Goal: Book appointment/travel/reservation

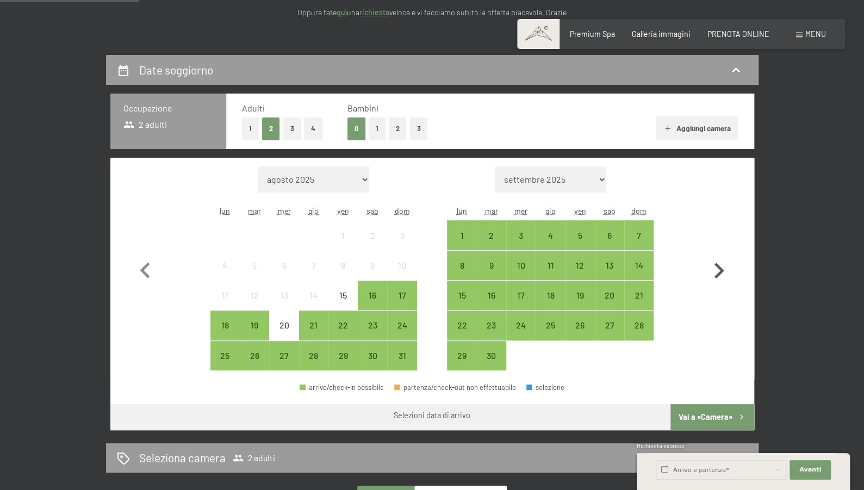
click at [714, 287] on icon "button" at bounding box center [719, 271] width 32 height 32
select select "[DATE]"
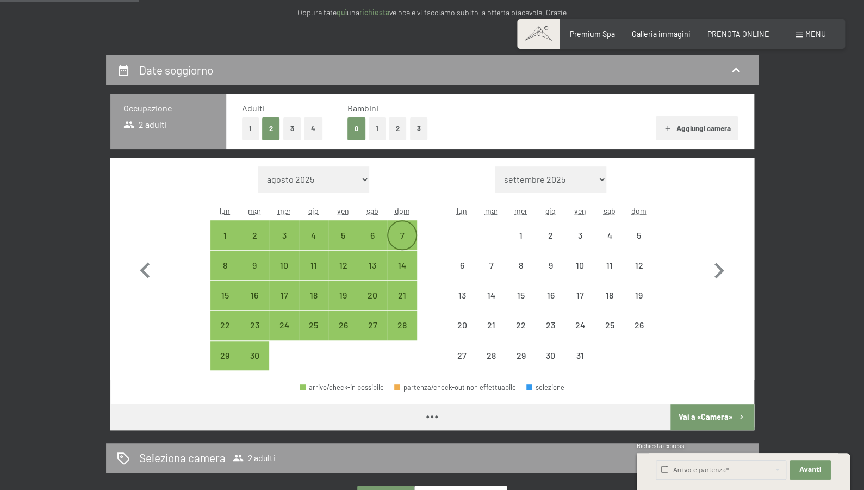
select select "[DATE]"
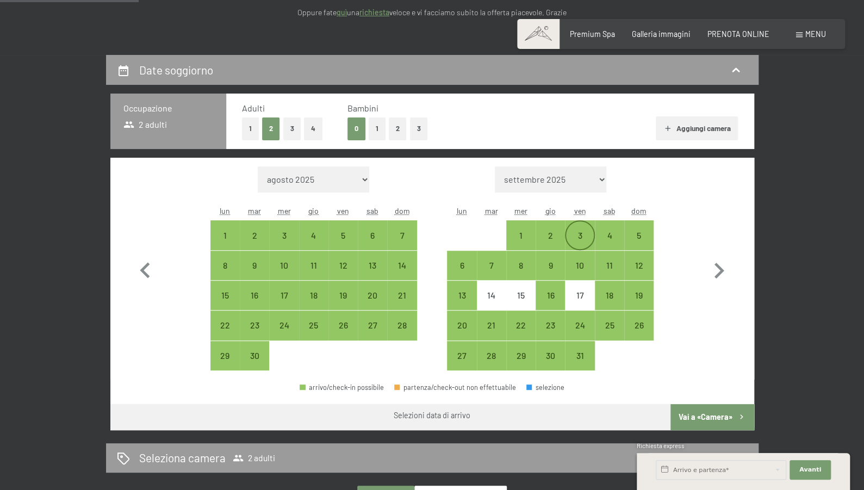
click at [585, 258] on div "3" at bounding box center [579, 244] width 27 height 27
select select "[DATE]"
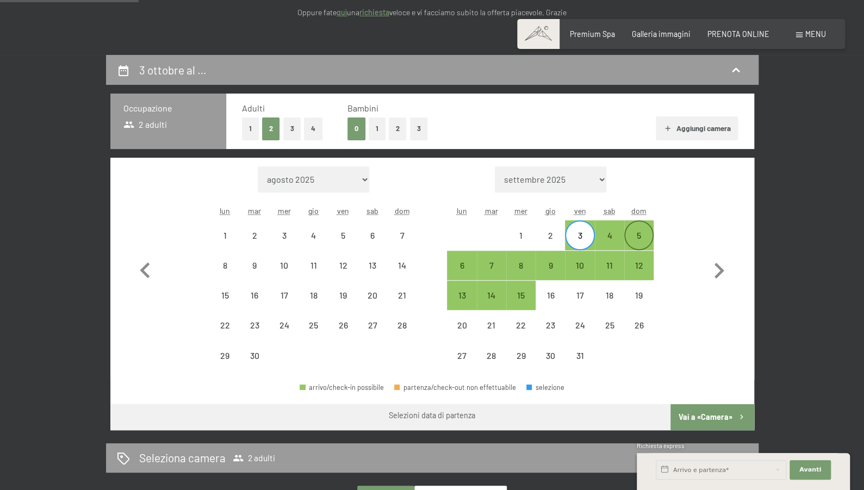
click at [643, 258] on div "5" at bounding box center [638, 244] width 27 height 27
select select "[DATE]"
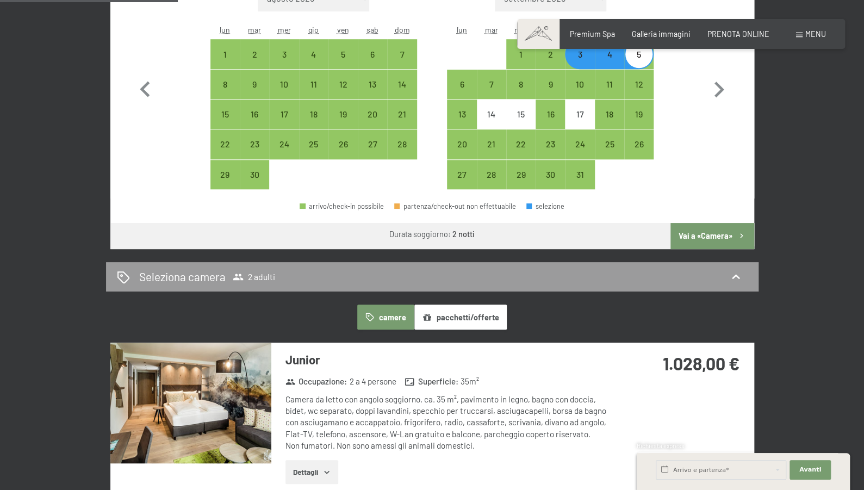
scroll to position [362, 0]
click at [714, 249] on button "Vai a «Camera»" at bounding box center [712, 236] width 83 height 26
select select "[DATE]"
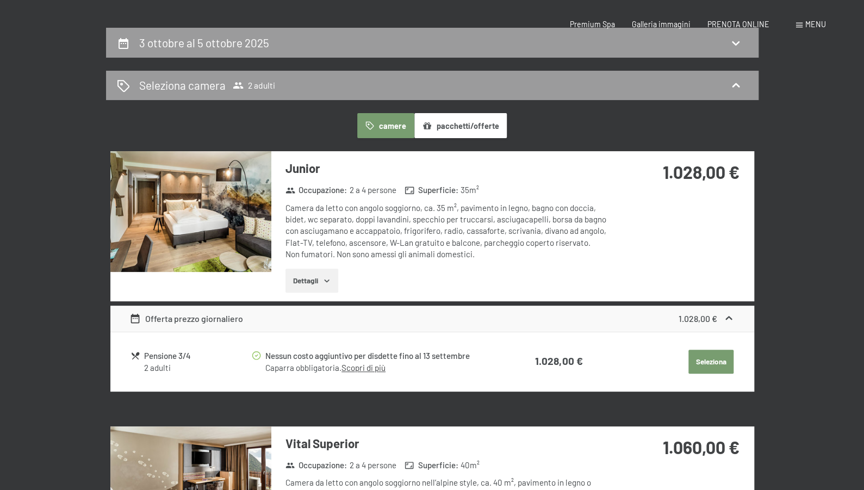
scroll to position [0, 0]
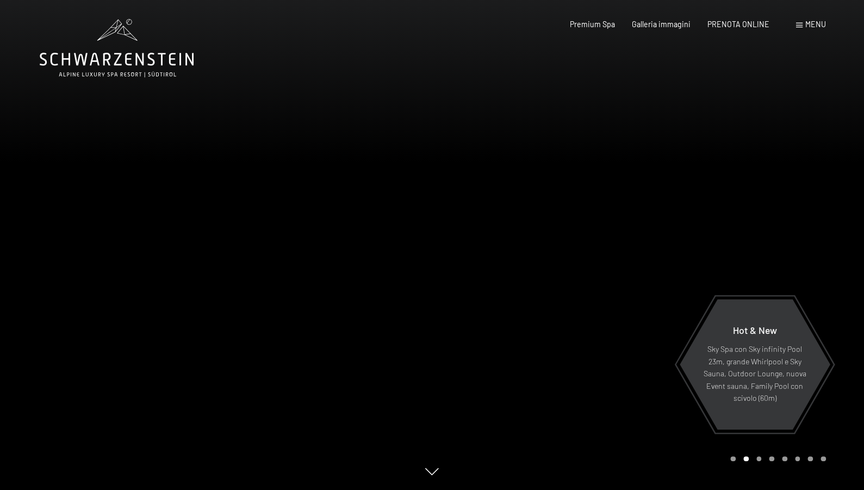
drag, startPoint x: 519, startPoint y: 289, endPoint x: 230, endPoint y: 296, distance: 288.9
click at [245, 489] on div at bounding box center [432, 490] width 785 height 0
click at [206, 262] on div at bounding box center [216, 245] width 432 height 490
